Goal: Use online tool/utility: Utilize a website feature to perform a specific function

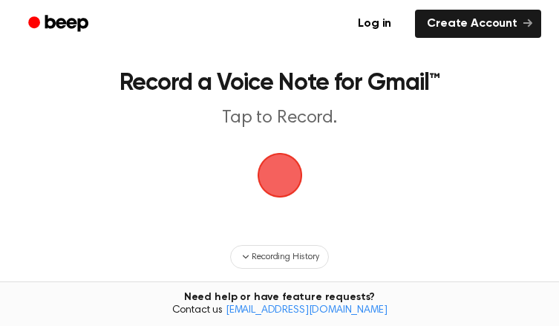
click at [278, 198] on span "button" at bounding box center [279, 175] width 45 height 45
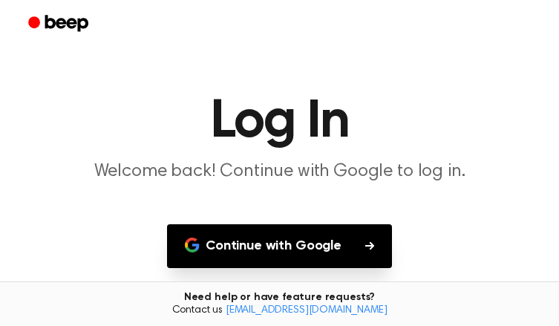
scroll to position [131, 0]
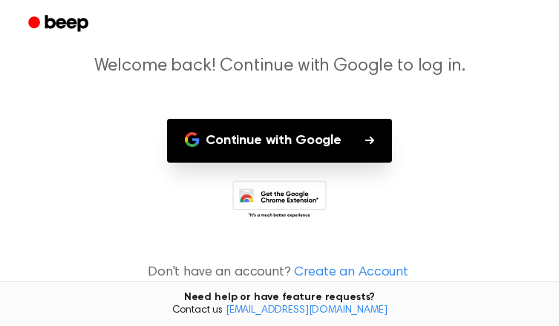
click at [287, 114] on main "Log In Welcome back! Continue with Google to log in. Continue with Google Don't…" at bounding box center [279, 111] width 559 height 432
click at [296, 127] on button "Continue with Google" at bounding box center [279, 141] width 225 height 44
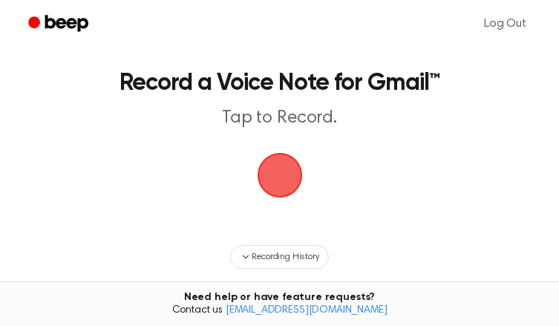
click at [290, 200] on span "button" at bounding box center [280, 176] width 48 height 48
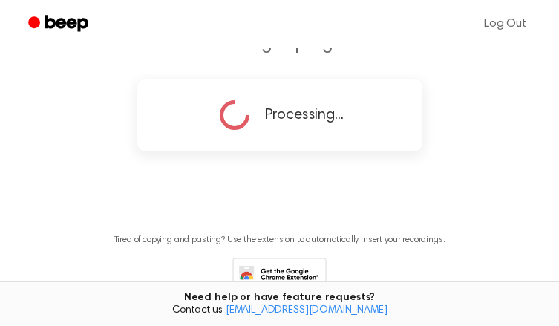
scroll to position [38, 0]
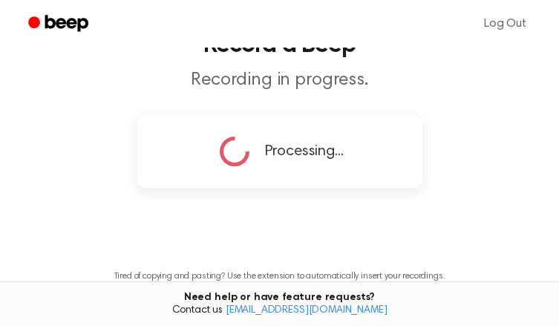
click at [233, 170] on icon at bounding box center [234, 151] width 37 height 37
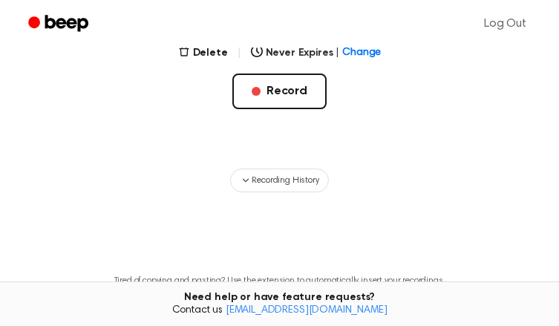
scroll to position [296, 0]
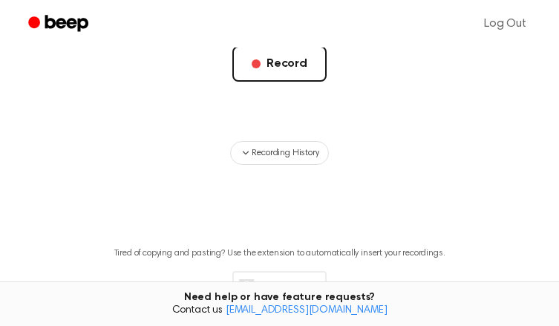
click at [288, 215] on main "Your Recording is Ready Click the button to copy your recording. 0:00 4:59 1.0x…" at bounding box center [279, 29] width 559 height 650
click at [287, 160] on span "Recording History" at bounding box center [285, 152] width 67 height 13
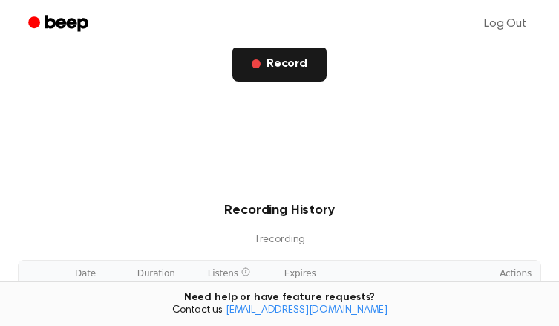
click at [287, 82] on button "Record" at bounding box center [280, 64] width 94 height 36
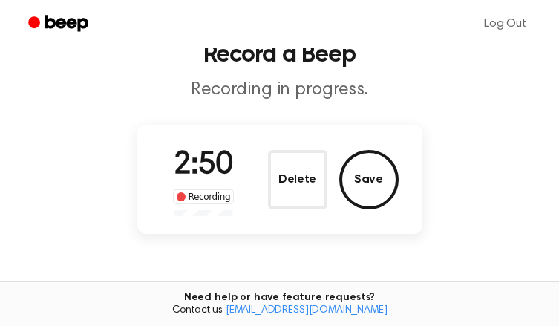
scroll to position [23, 0]
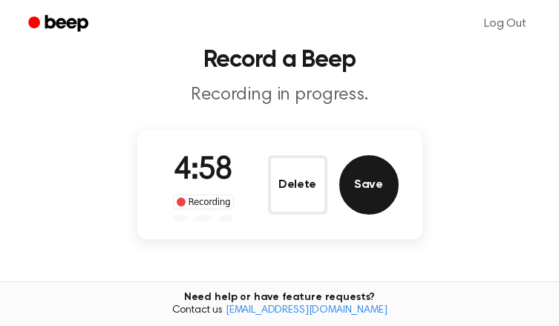
click at [379, 215] on button "Save" at bounding box center [368, 184] width 59 height 59
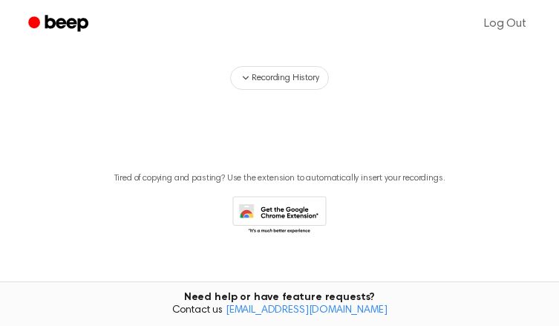
scroll to position [371, 0]
click at [275, 85] on span "Recording History" at bounding box center [285, 78] width 67 height 13
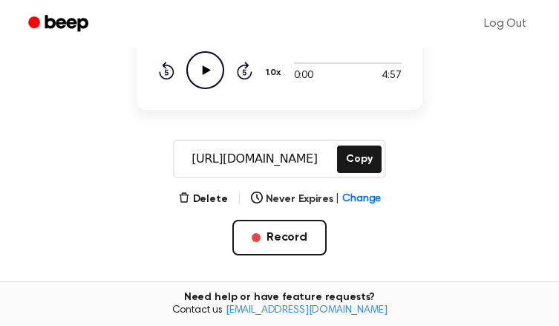
scroll to position [149, 0]
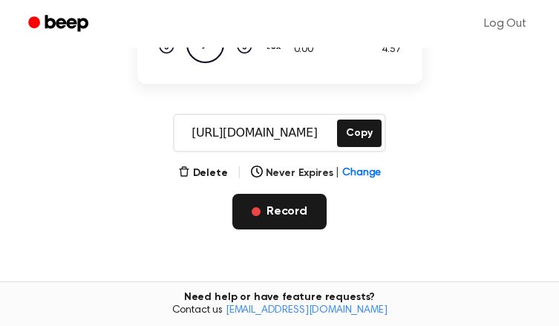
click at [262, 230] on button "Record" at bounding box center [280, 212] width 94 height 36
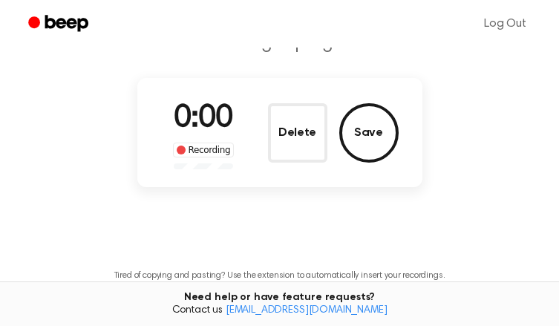
scroll to position [0, 0]
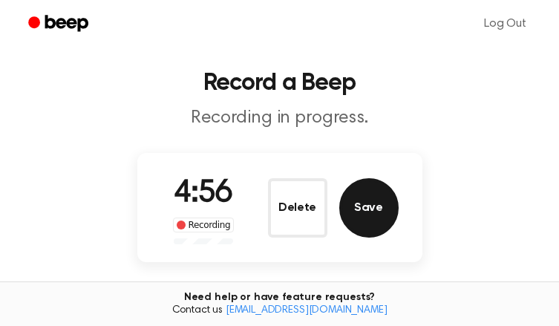
click at [378, 238] on button "Save" at bounding box center [368, 207] width 59 height 59
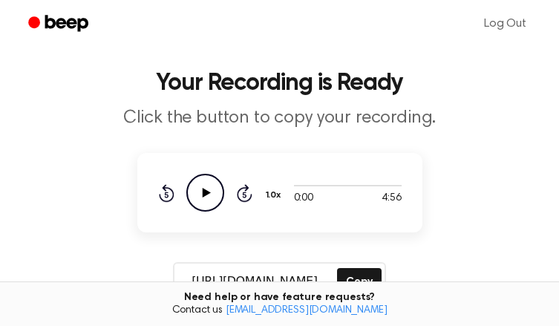
click at [205, 212] on icon "Play Audio" at bounding box center [205, 193] width 38 height 38
click at [204, 198] on icon at bounding box center [205, 193] width 7 height 10
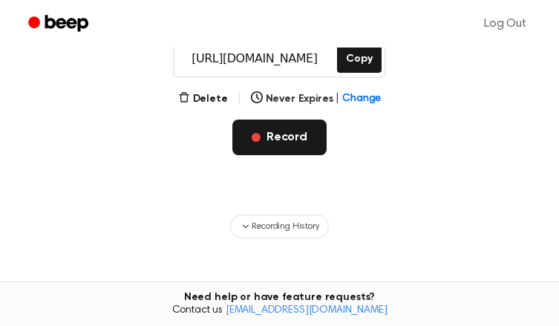
click at [310, 155] on button "Record" at bounding box center [280, 138] width 94 height 36
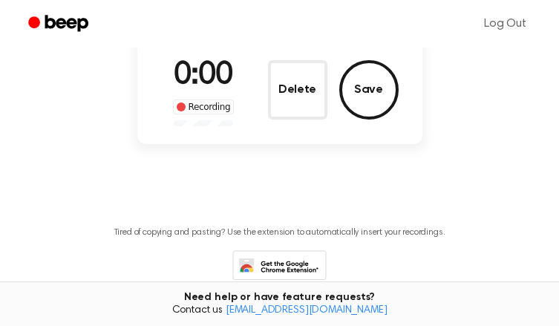
scroll to position [47, 0]
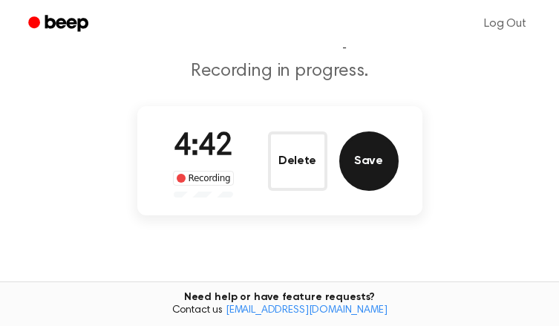
click at [370, 188] on button "Save" at bounding box center [368, 160] width 59 height 59
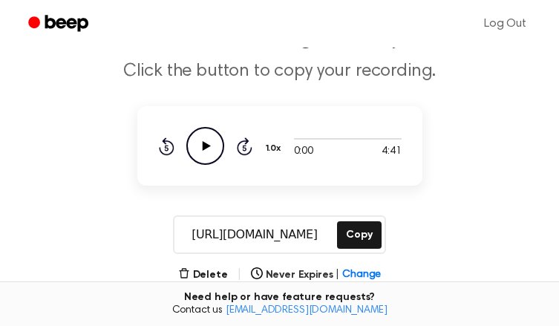
scroll to position [195, 0]
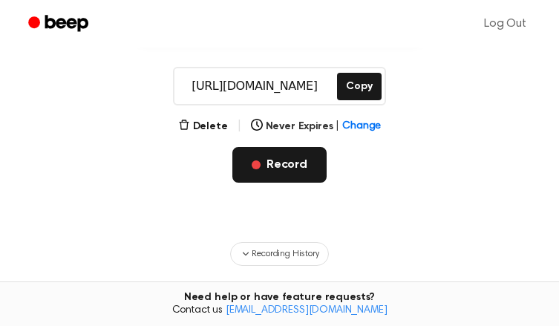
click at [305, 183] on button "Record" at bounding box center [280, 165] width 94 height 36
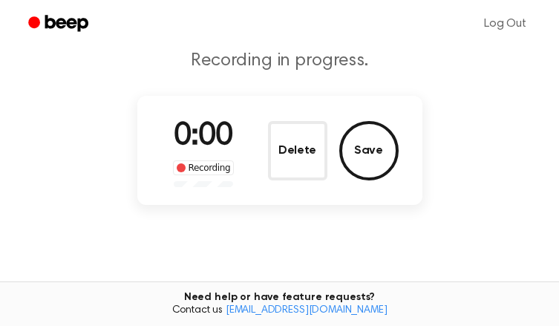
scroll to position [94, 0]
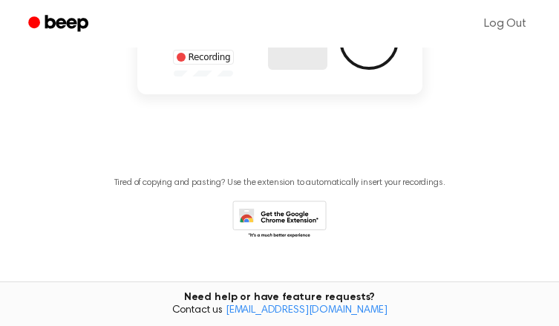
click at [302, 70] on button "Delete" at bounding box center [297, 39] width 59 height 59
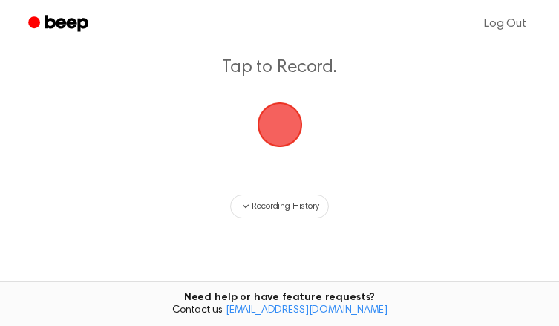
scroll to position [50, 0]
click at [291, 146] on span "button" at bounding box center [280, 126] width 42 height 42
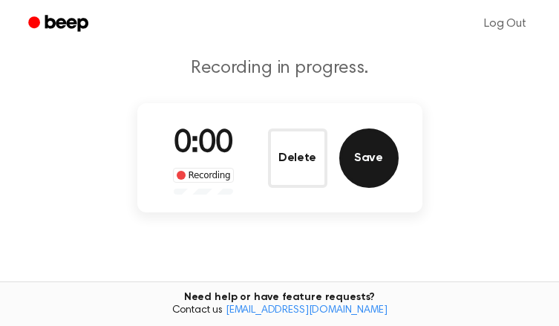
scroll to position [124, 0]
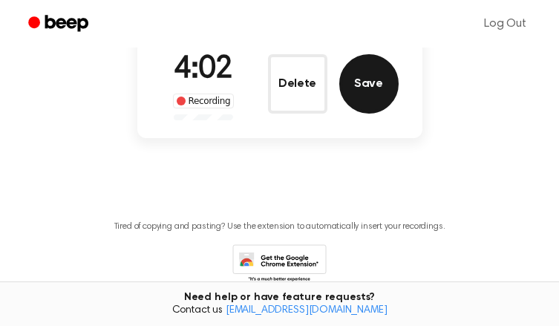
click at [378, 114] on button "Save" at bounding box center [368, 83] width 59 height 59
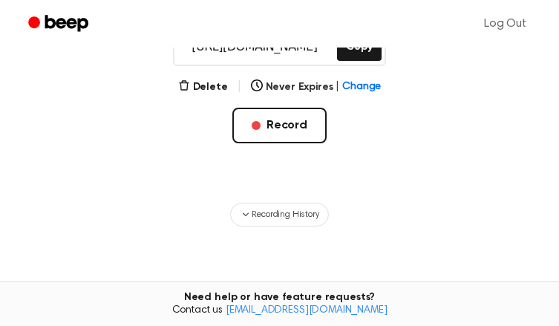
scroll to position [371, 0]
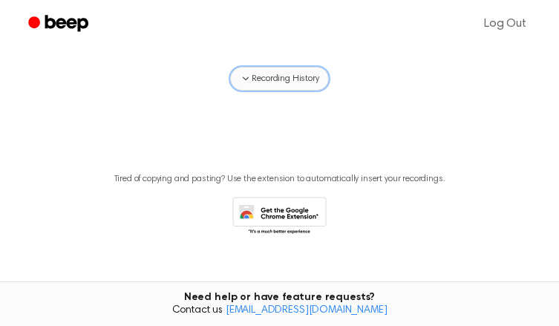
click at [276, 85] on span "Recording History" at bounding box center [285, 78] width 67 height 13
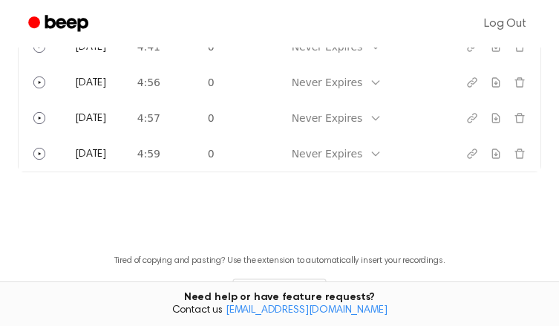
scroll to position [594, 0]
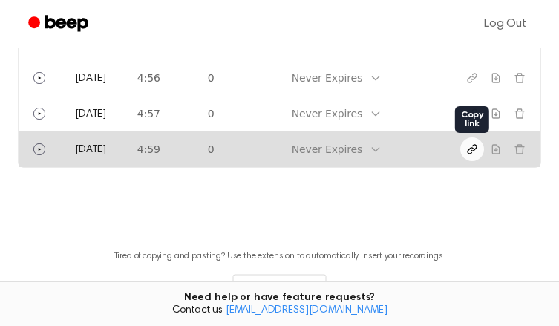
click at [474, 155] on icon "Copy link" at bounding box center [473, 149] width 12 height 12
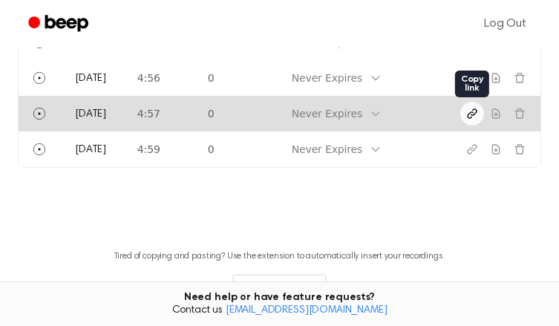
click at [472, 118] on icon "Copy link" at bounding box center [472, 113] width 9 height 9
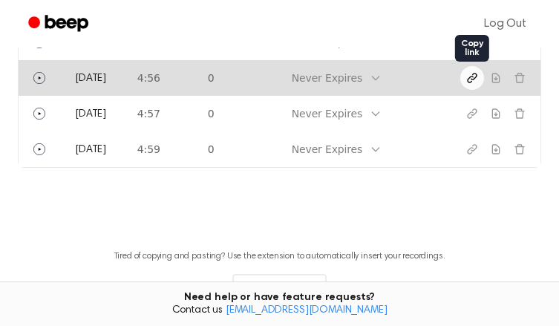
click at [472, 82] on icon "Copy link" at bounding box center [472, 78] width 9 height 9
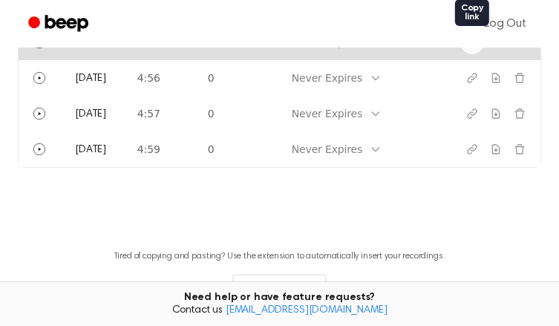
click at [474, 48] on icon "Copy link" at bounding box center [473, 42] width 12 height 12
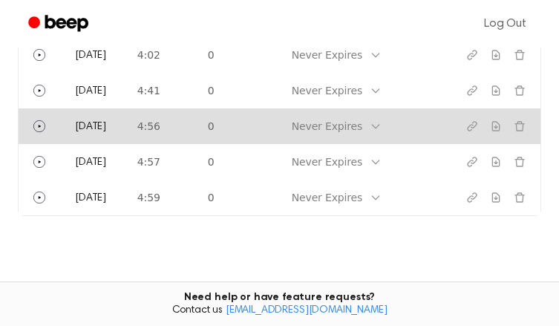
scroll to position [519, 0]
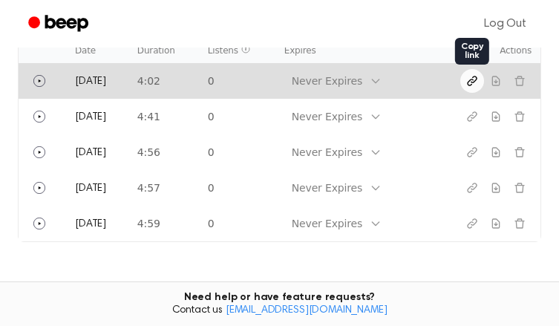
click at [475, 87] on icon "Copy link" at bounding box center [473, 81] width 12 height 12
